Goal: Task Accomplishment & Management: Use online tool/utility

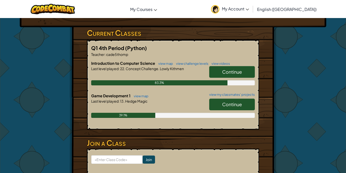
scroll to position [80, 0]
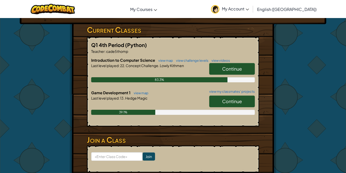
click at [239, 95] on link "Continue" at bounding box center [232, 101] width 46 height 12
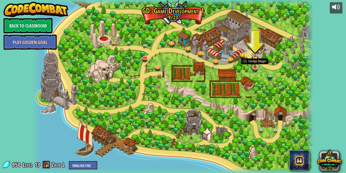
click at [255, 65] on img at bounding box center [255, 59] width 7 height 16
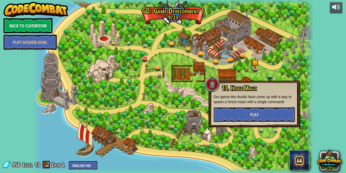
click at [234, 111] on button "Play" at bounding box center [255, 114] width 82 height 15
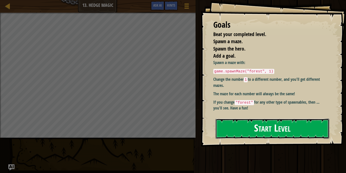
click at [241, 122] on button "Start Level" at bounding box center [273, 128] width 114 height 20
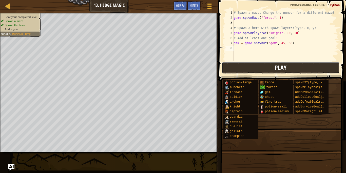
click at [287, 66] on button "Play" at bounding box center [281, 68] width 118 height 12
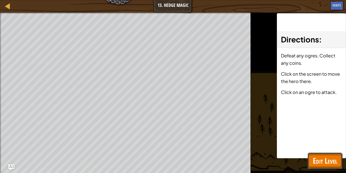
click at [320, 155] on button "Edit Level" at bounding box center [325, 160] width 34 height 16
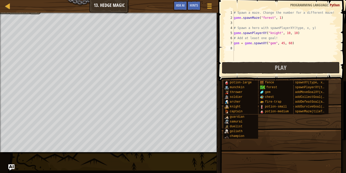
click at [237, 48] on div "# Spawn a maze. Change the number for a different maze! game . spawnMaze ( "for…" at bounding box center [286, 40] width 106 height 61
type textarea "g"
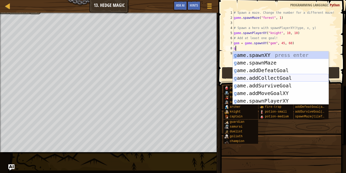
click at [286, 76] on div "g ame.spawnXY press enter g ame.spawnMaze press enter g ame.addDefeatGoal press…" at bounding box center [281, 85] width 96 height 68
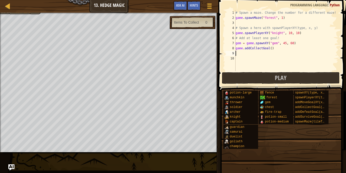
click at [271, 49] on div "# Spawn a maze. Change the number for a different maze! game . spawnMaze ( "for…" at bounding box center [287, 45] width 104 height 71
type textarea "game.addCollectGoal(1)"
click at [278, 75] on span "Play" at bounding box center [281, 78] width 12 height 8
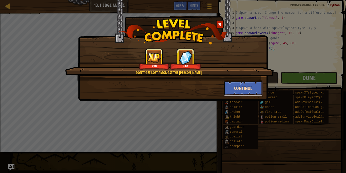
click at [239, 82] on button "Continue" at bounding box center [243, 87] width 39 height 15
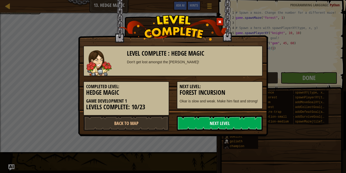
click at [220, 127] on link "Next Level" at bounding box center [220, 122] width 86 height 15
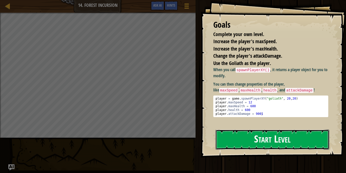
click at [270, 139] on button "Start Level" at bounding box center [273, 139] width 114 height 20
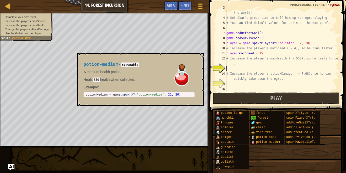
scroll to position [15, 0]
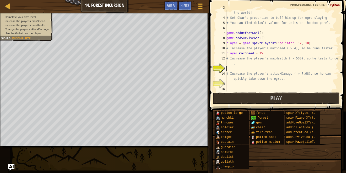
type textarea "g"
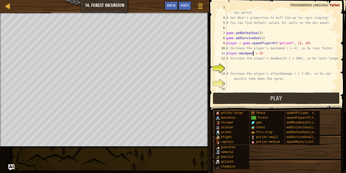
click at [253, 53] on div "# Fortunately, as a game developer, you have full control over the world! # Set…" at bounding box center [282, 53] width 113 height 96
click at [268, 54] on div "# Fortunately, as a game developer, you have full control over the world! # Set…" at bounding box center [282, 53] width 113 height 96
click at [228, 65] on div "# Fortunately, as a game developer, you have full control over the world! # Set…" at bounding box center [282, 53] width 113 height 96
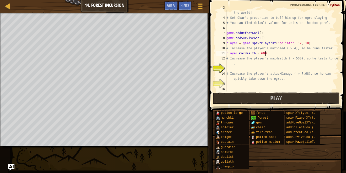
type textarea "# Increase the player's maxHealth ( > 500), so he lasts longer."
click at [227, 67] on div "# Fortunately, as a game developer, you have full control over the world! # Set…" at bounding box center [282, 53] width 113 height 96
click at [231, 98] on button "Play" at bounding box center [276, 98] width 127 height 12
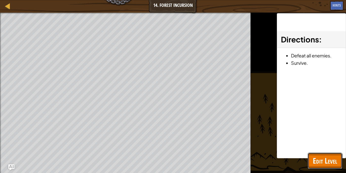
click at [326, 159] on span "Edit Level" at bounding box center [325, 160] width 24 height 10
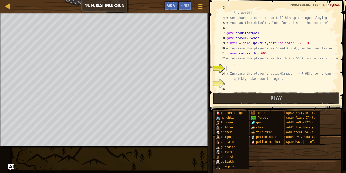
click at [266, 53] on div "# Fortunately, as a game developer, you have full control over the world! # Set…" at bounding box center [282, 53] width 113 height 96
click at [253, 53] on div "# Fortunately, as a game developer, you have full control over the world! # Set…" at bounding box center [282, 53] width 113 height 96
click at [254, 53] on div "# Fortunately, as a game developer, you have full control over the world! # Set…" at bounding box center [282, 53] width 113 height 96
click at [255, 54] on div "# Fortunately, as a game developer, you have full control over the world! # Set…" at bounding box center [282, 53] width 113 height 96
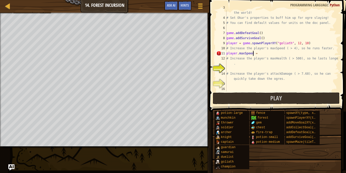
click at [261, 53] on div "# Fortunately, as a game developer, you have full control over the world! # Set…" at bounding box center [282, 53] width 113 height 96
type textarea "player.maxSpeed =4"
click at [233, 67] on div "# Fortunately, as a game developer, you have full control over the world! # Set…" at bounding box center [282, 53] width 113 height 96
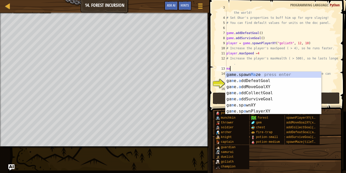
scroll to position [2, 0]
type textarea "m"
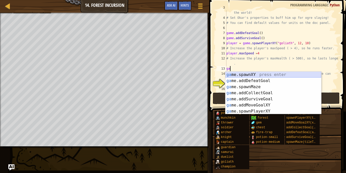
click at [268, 74] on div "ga me.spawnXY press enter ga me.addDefeatGoal press enter ga me.spawnMaze press…" at bounding box center [274, 98] width 96 height 55
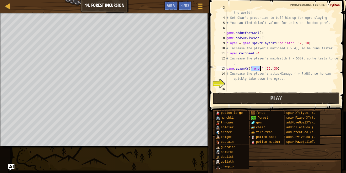
click at [280, 69] on div "# Fortunately, as a game developer, you have full control over the world! # Set…" at bounding box center [282, 53] width 113 height 96
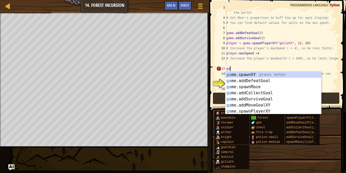
type textarea "g"
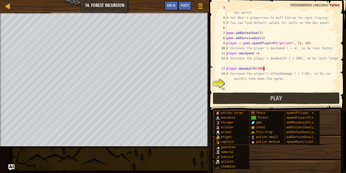
scroll to position [2, 5]
click at [287, 94] on button "Play" at bounding box center [276, 98] width 127 height 12
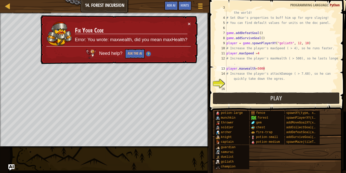
click at [246, 68] on div "# Fortunately, as a game developer, you have full control over the world! # Set…" at bounding box center [282, 53] width 113 height 96
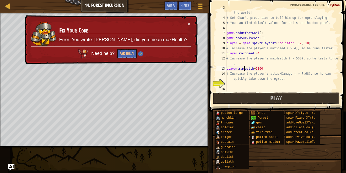
scroll to position [2, 3]
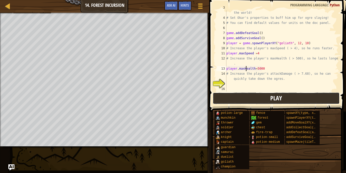
click at [273, 94] on span "Play" at bounding box center [277, 98] width 12 height 8
click at [259, 54] on div "# Fortunately, as a game developer, you have full control over the world! # Set…" at bounding box center [282, 53] width 113 height 96
type textarea "player.maxSpeed =50"
click at [229, 83] on div "# Fortunately, as a game developer, you have full control over the world! # Set…" at bounding box center [282, 53] width 113 height 96
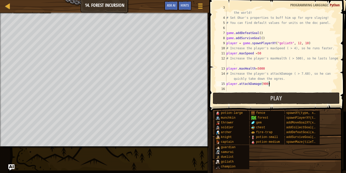
scroll to position [2, 6]
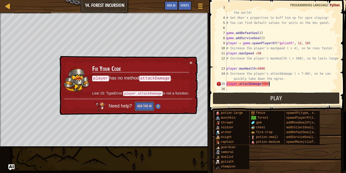
click at [140, 105] on button "Ask the AI" at bounding box center [145, 105] width 20 height 9
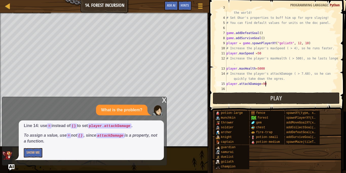
scroll to position [2, 6]
type textarea "player.attackDamage=900"
click at [299, 98] on button "Play" at bounding box center [276, 98] width 127 height 12
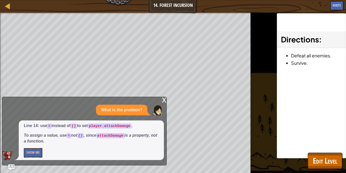
click at [164, 101] on div "x" at bounding box center [164, 99] width 5 height 5
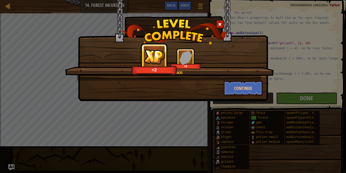
click at [244, 77] on div "What a comeback! +2 +0" at bounding box center [169, 64] width 209 height 32
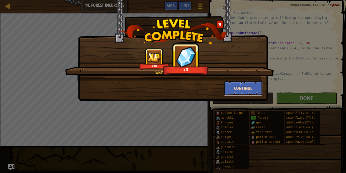
click at [240, 80] on button "Continue" at bounding box center [243, 87] width 39 height 15
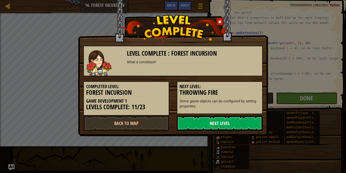
click at [237, 121] on link "Next Level" at bounding box center [220, 122] width 86 height 15
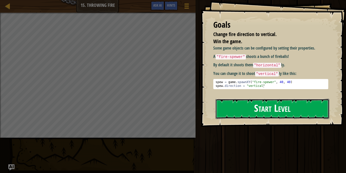
click at [260, 115] on button "Start Level" at bounding box center [273, 109] width 114 height 20
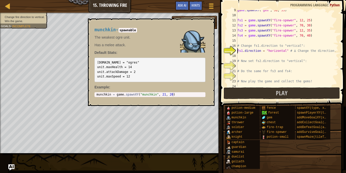
scroll to position [43, 0]
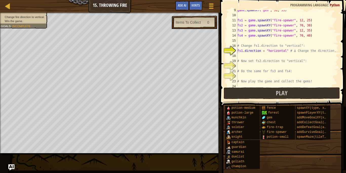
click at [110, 5] on div "Map Game Development 1 15. Throwing Fire Game Menu Done Hints Ask AI" at bounding box center [110, 6] width 220 height 13
click at [8, 6] on div at bounding box center [8, 6] width 6 height 6
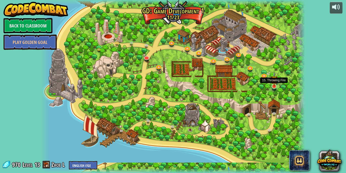
click at [276, 84] on img at bounding box center [274, 79] width 6 height 15
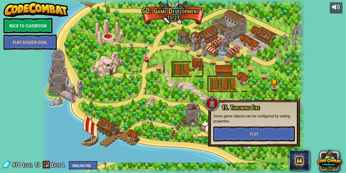
click at [345, 28] on div "powered by Back to Classroom Play Golden Goal 3. Hero's Journey (Locked By Teac…" at bounding box center [173, 86] width 346 height 173
